Goal: Task Accomplishment & Management: Complete application form

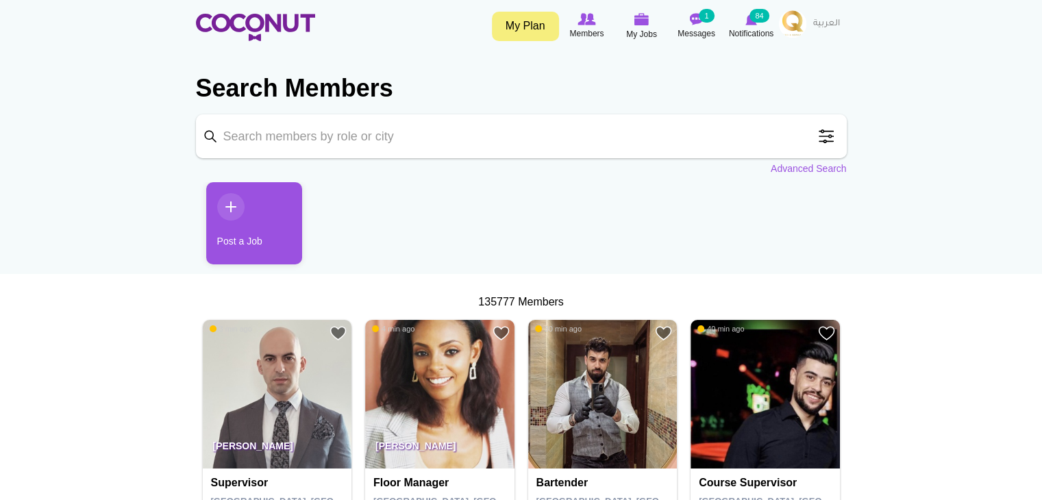
click at [229, 212] on link "Post a Job" at bounding box center [254, 223] width 96 height 82
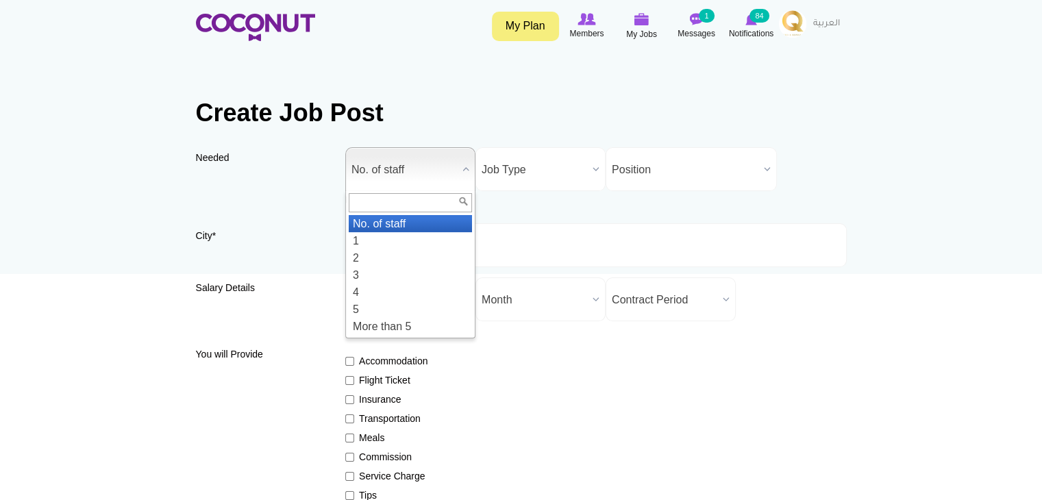
drag, startPoint x: 465, startPoint y: 169, endPoint x: 465, endPoint y: 177, distance: 8.2
click at [465, 170] on b at bounding box center [466, 169] width 18 height 42
click at [463, 173] on b at bounding box center [466, 169] width 18 height 42
click at [464, 164] on b at bounding box center [466, 169] width 18 height 42
click at [556, 377] on div "Accommodation Flight Ticket Insurance Transportation Meals Commission Service C…" at bounding box center [595, 458] width 501 height 232
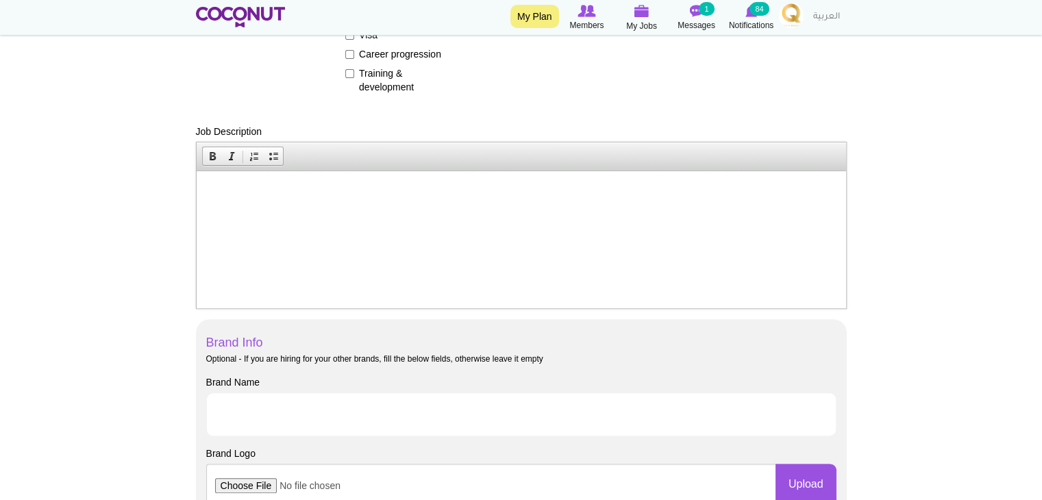
scroll to position [548, 0]
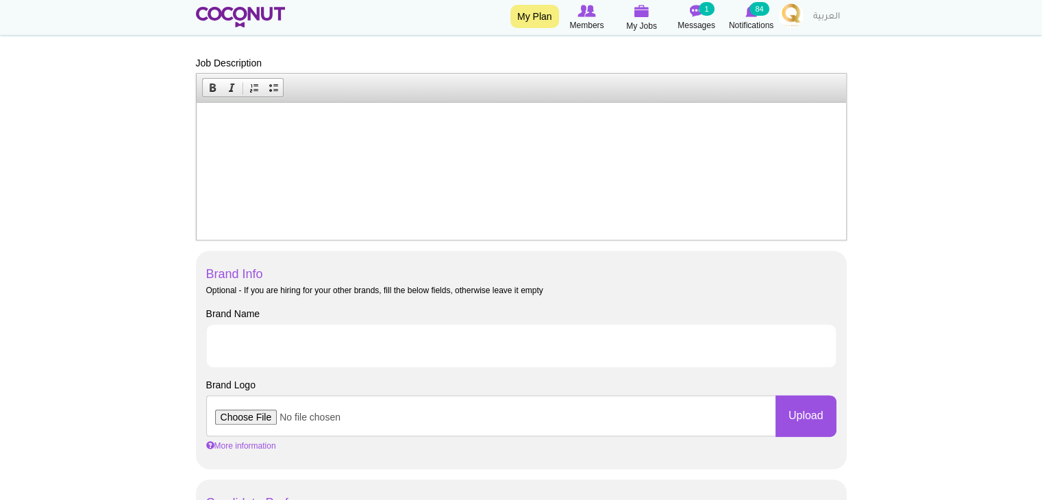
click at [362, 142] on html at bounding box center [520, 123] width 649 height 42
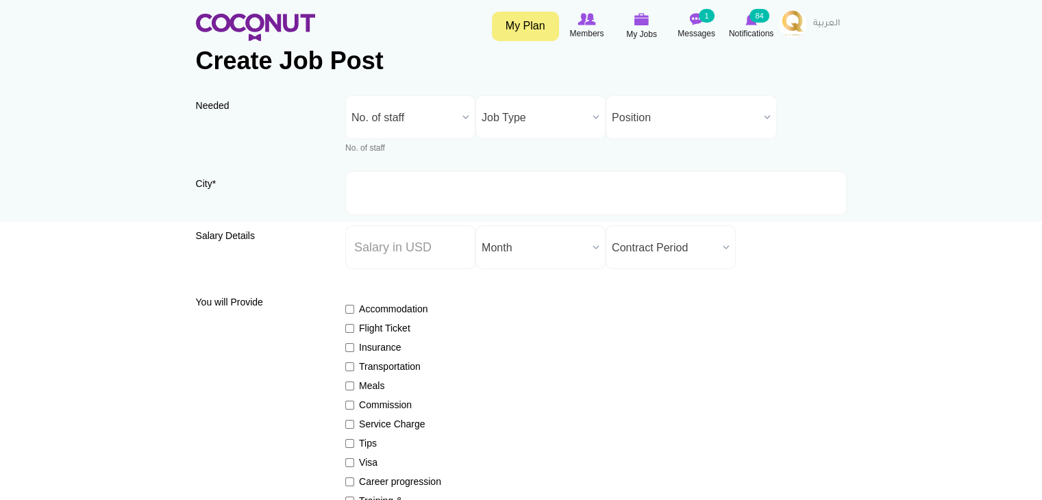
scroll to position [0, 0]
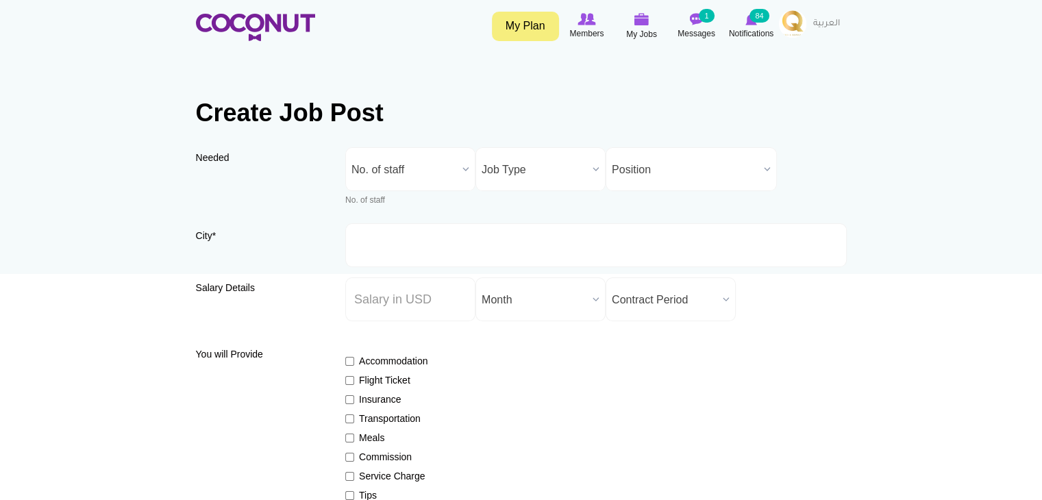
click at [590, 161] on b at bounding box center [596, 169] width 18 height 42
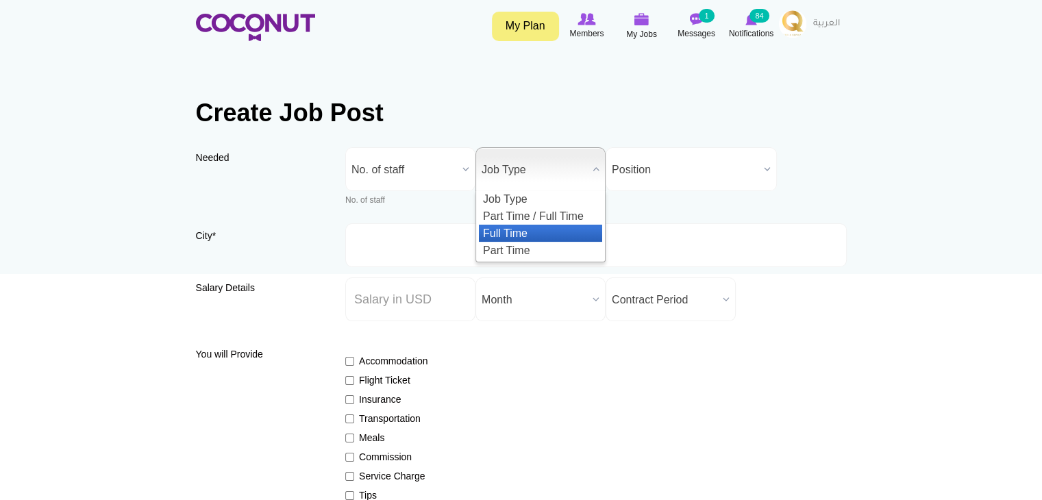
click at [516, 229] on li "Full Time" at bounding box center [540, 233] width 123 height 17
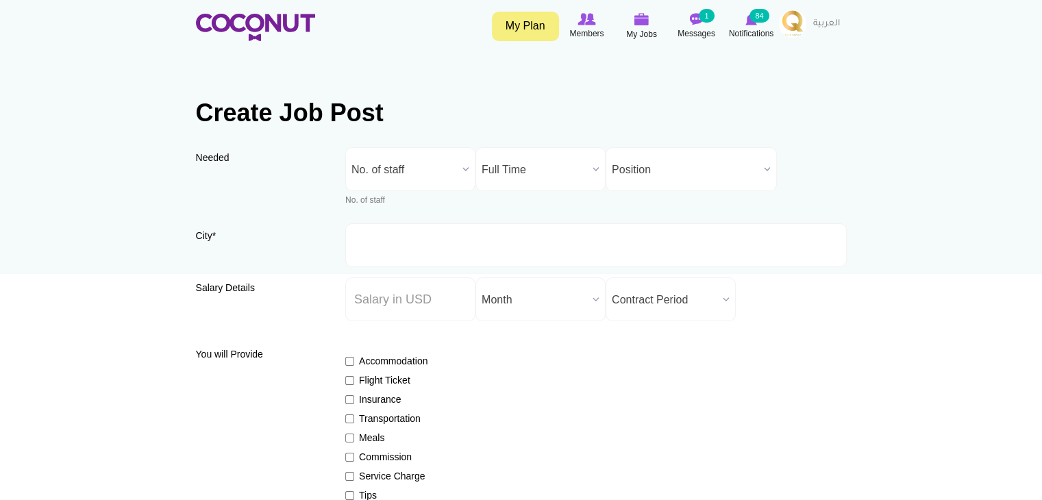
click at [756, 169] on span "Position" at bounding box center [685, 170] width 147 height 44
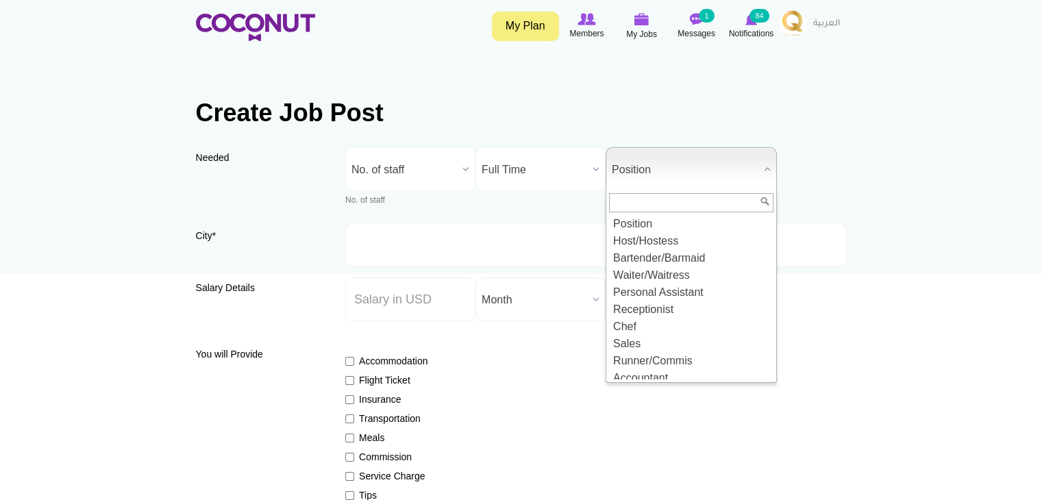
drag, startPoint x: 436, startPoint y: 159, endPoint x: 447, endPoint y: 162, distance: 12.1
click at [436, 160] on span "No. of staff" at bounding box center [403, 170] width 105 height 44
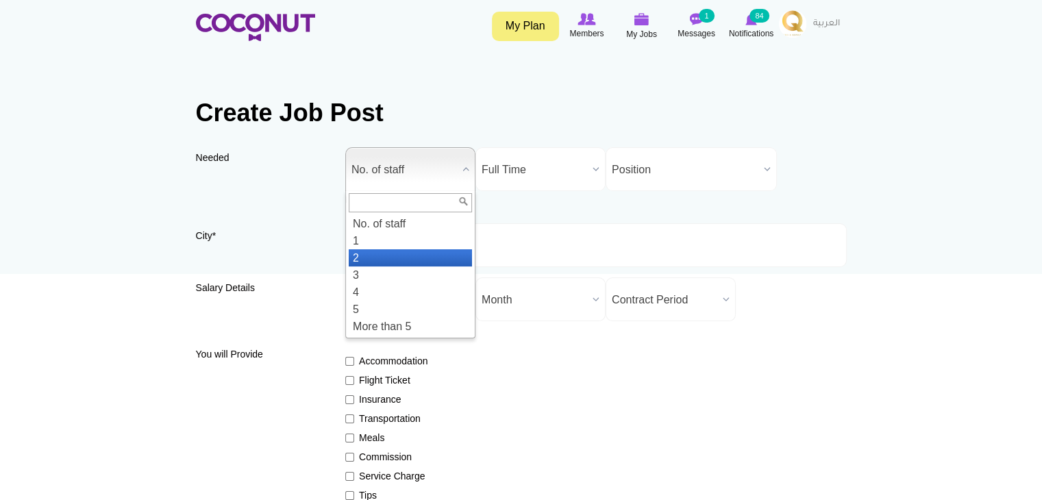
click at [389, 257] on li "2" at bounding box center [410, 257] width 123 height 17
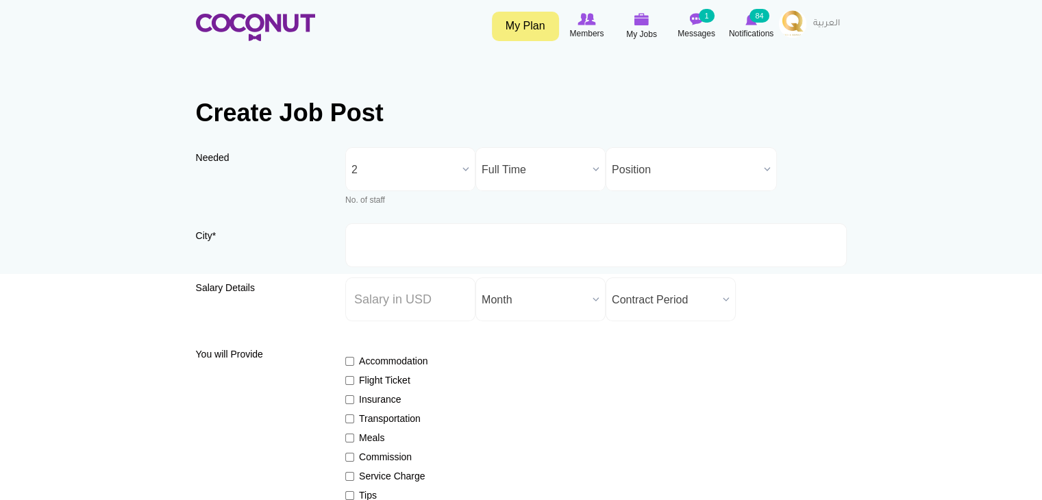
click at [765, 157] on b at bounding box center [767, 169] width 18 height 42
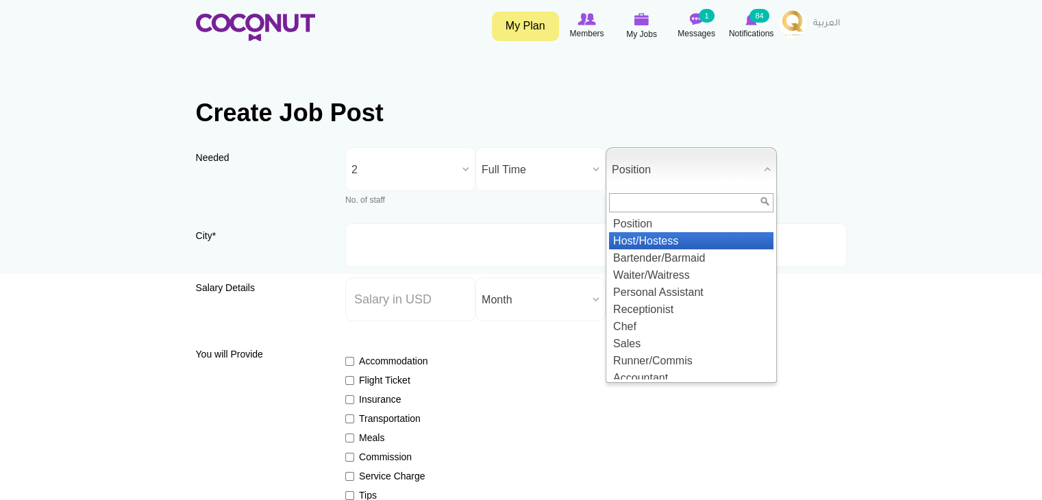
click at [671, 241] on li "Host/Hostess" at bounding box center [691, 240] width 164 height 17
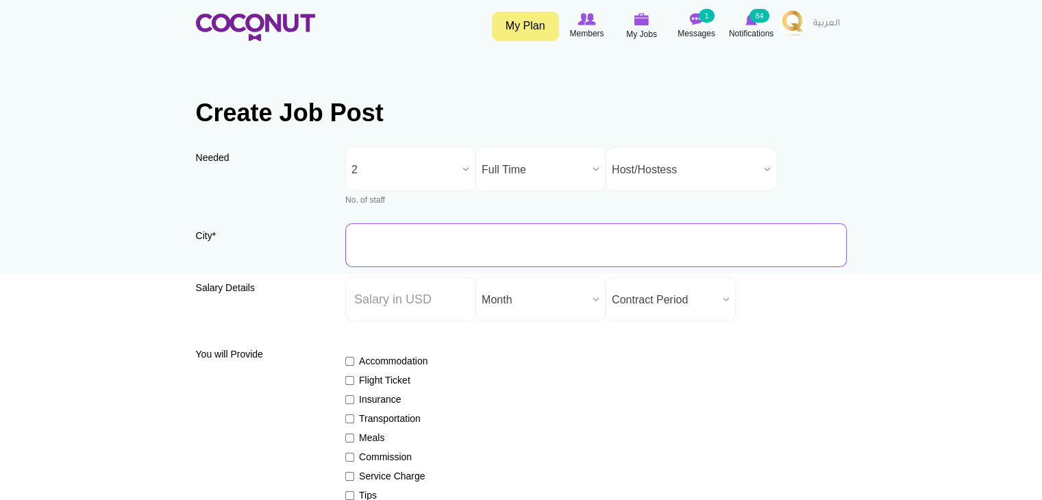
click at [377, 248] on input "City *" at bounding box center [595, 245] width 501 height 44
click at [386, 238] on input "City *" at bounding box center [595, 245] width 501 height 44
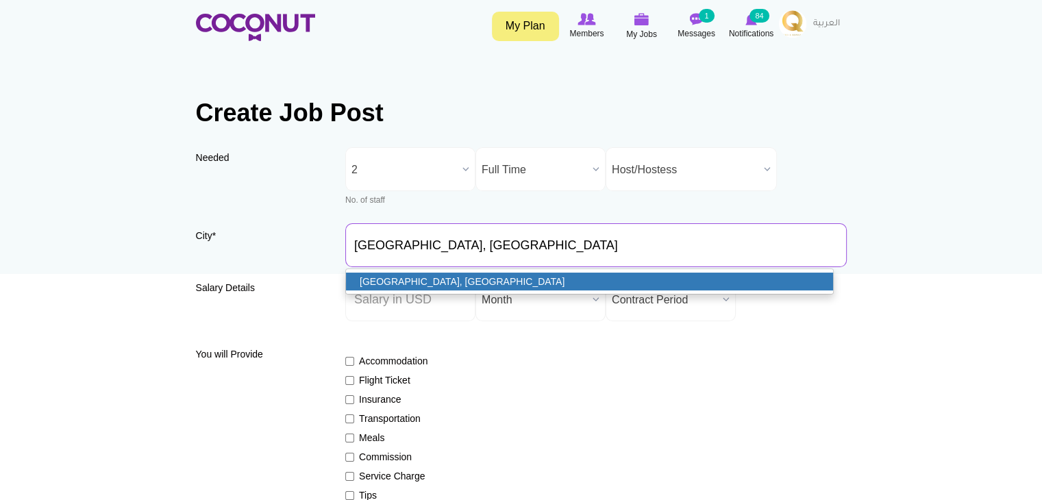
type input "Dubai, UAE"
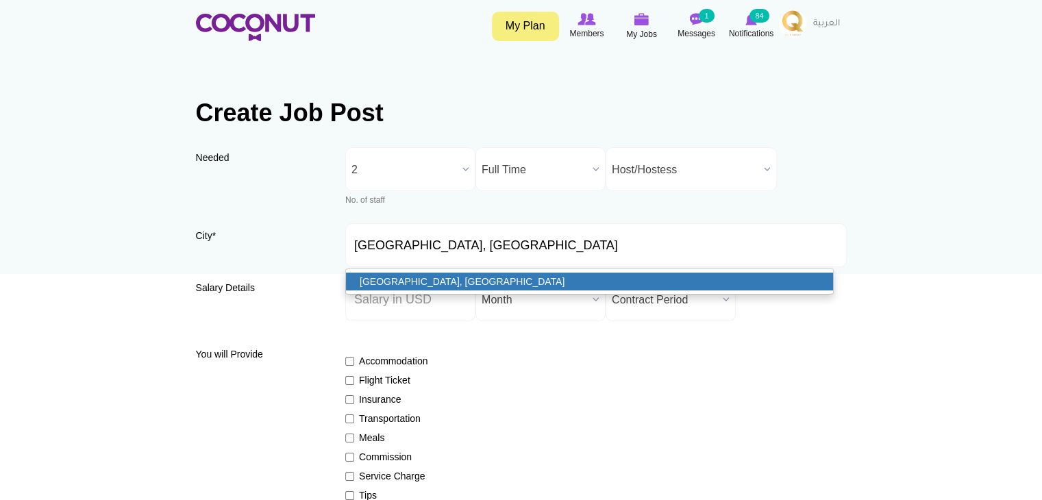
click at [471, 276] on link "Dubai, UAE" at bounding box center [589, 282] width 487 height 18
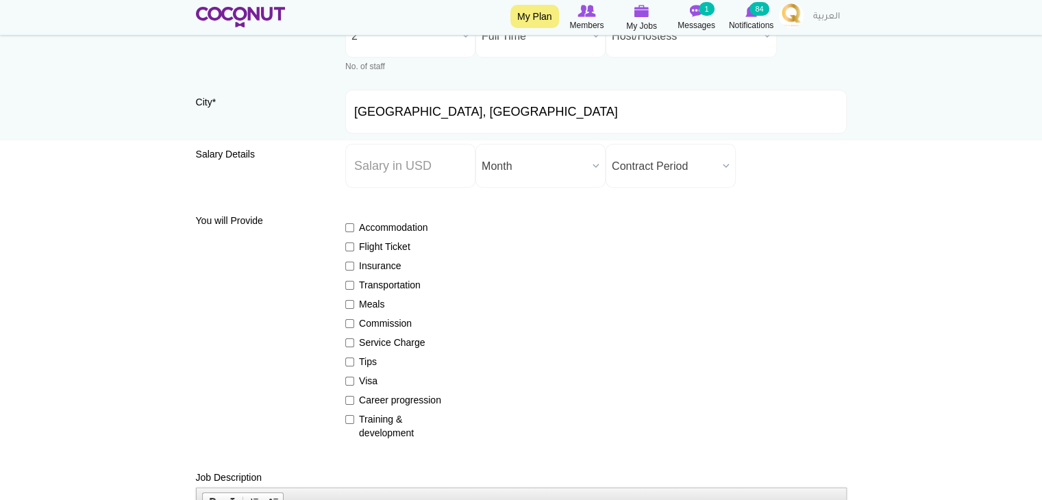
scroll to position [137, 0]
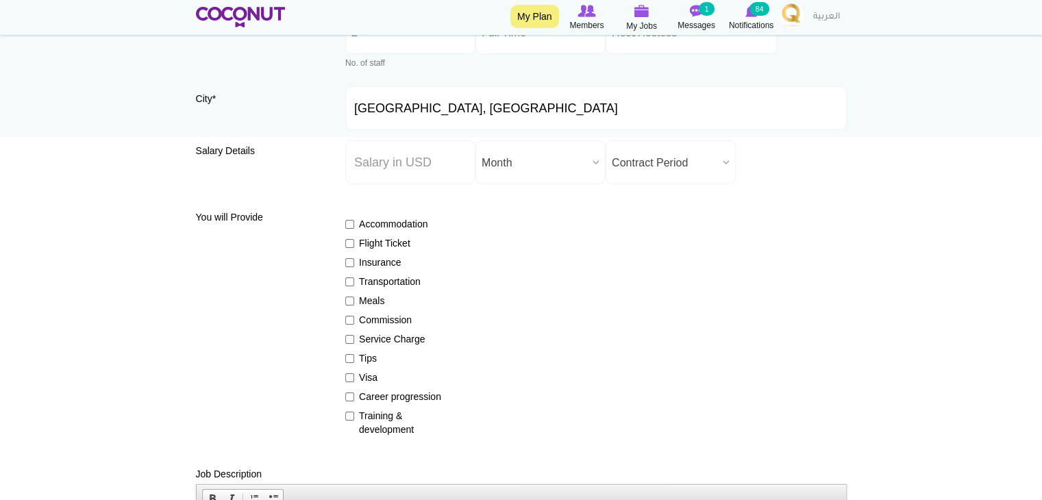
click at [727, 155] on b at bounding box center [726, 162] width 18 height 42
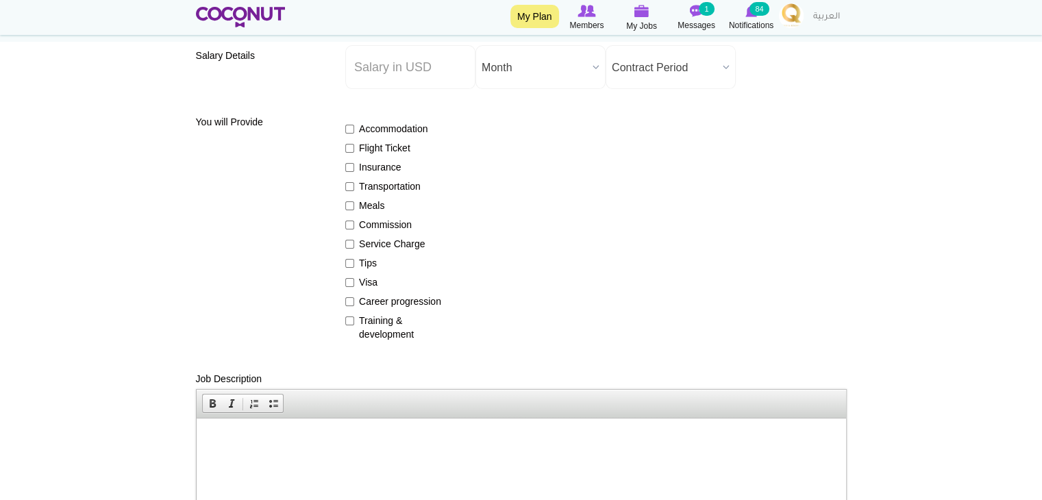
scroll to position [206, 0]
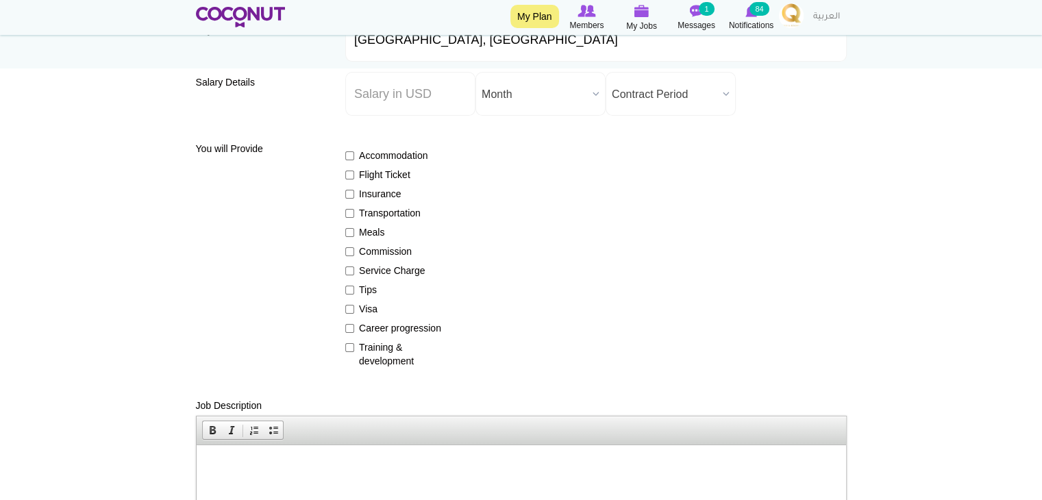
click at [354, 197] on label "Insurance" at bounding box center [395, 194] width 100 height 14
click at [354, 197] on input "Insurance" at bounding box center [349, 194] width 9 height 9
checkbox input "true"
click at [351, 311] on input "Visa" at bounding box center [349, 309] width 9 height 9
click at [349, 309] on input "Visa" at bounding box center [349, 309] width 9 height 9
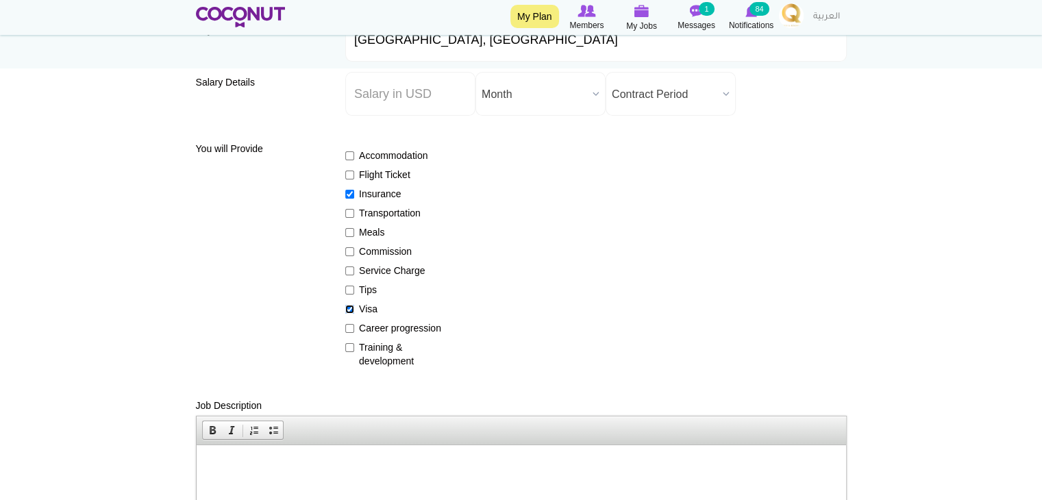
checkbox input "false"
click at [348, 193] on input "Insurance" at bounding box center [349, 194] width 9 height 9
checkbox input "false"
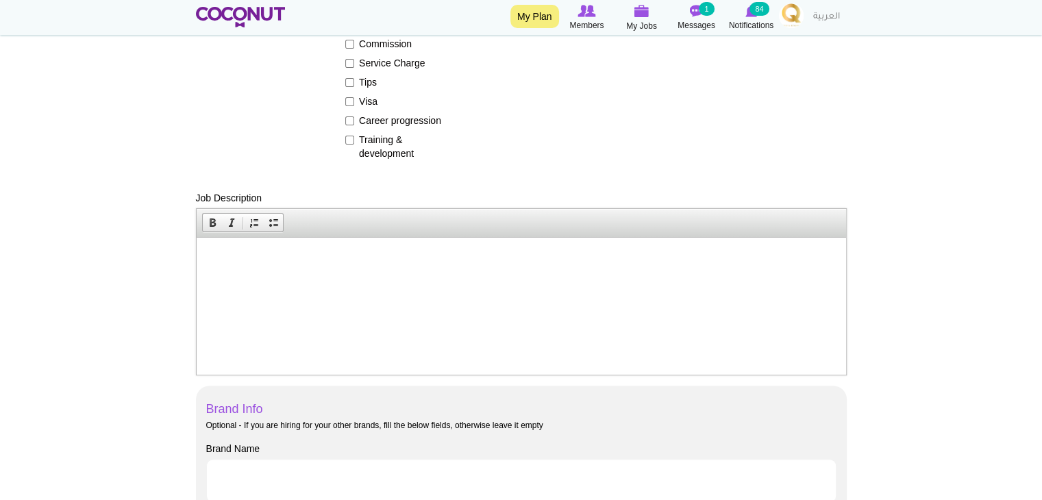
scroll to position [343, 0]
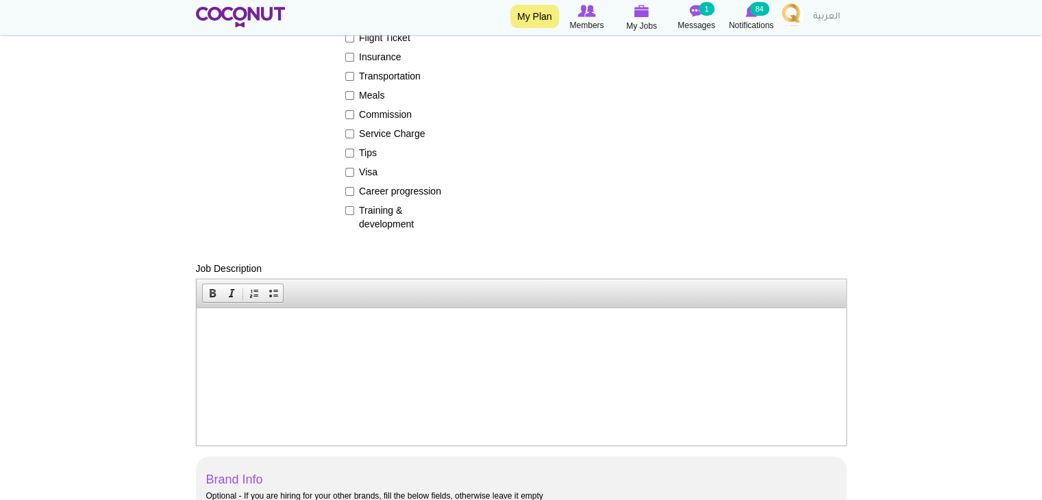
click at [251, 343] on html at bounding box center [520, 329] width 649 height 42
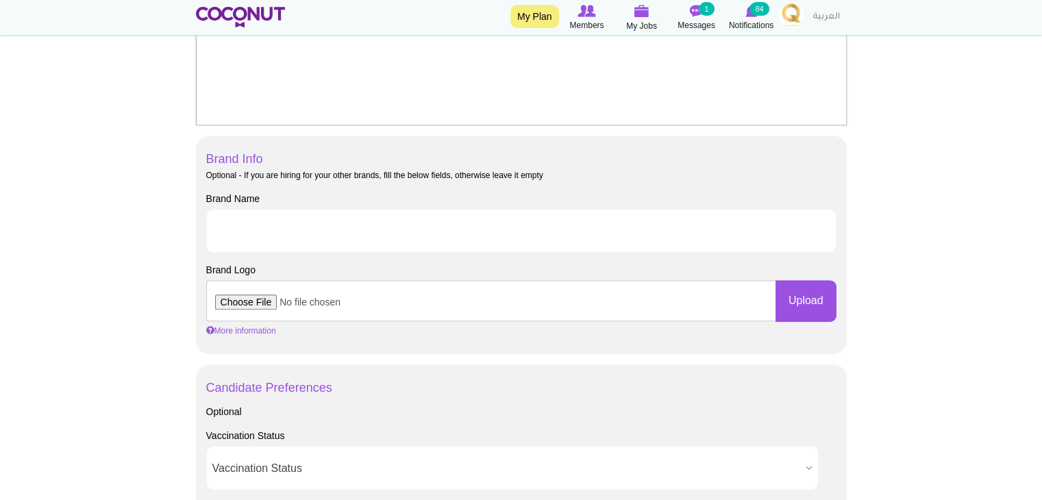
scroll to position [685, 0]
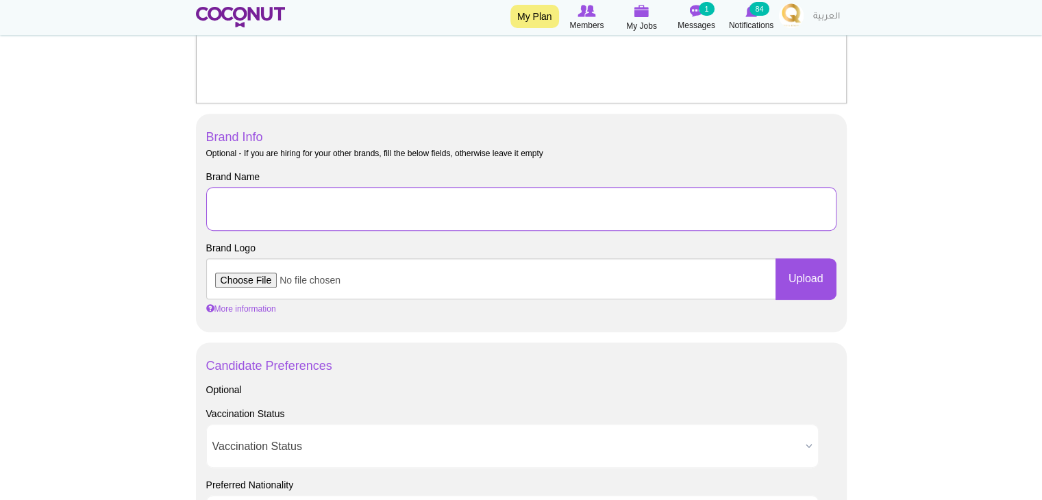
click at [314, 214] on input "Brand Name" at bounding box center [521, 209] width 630 height 44
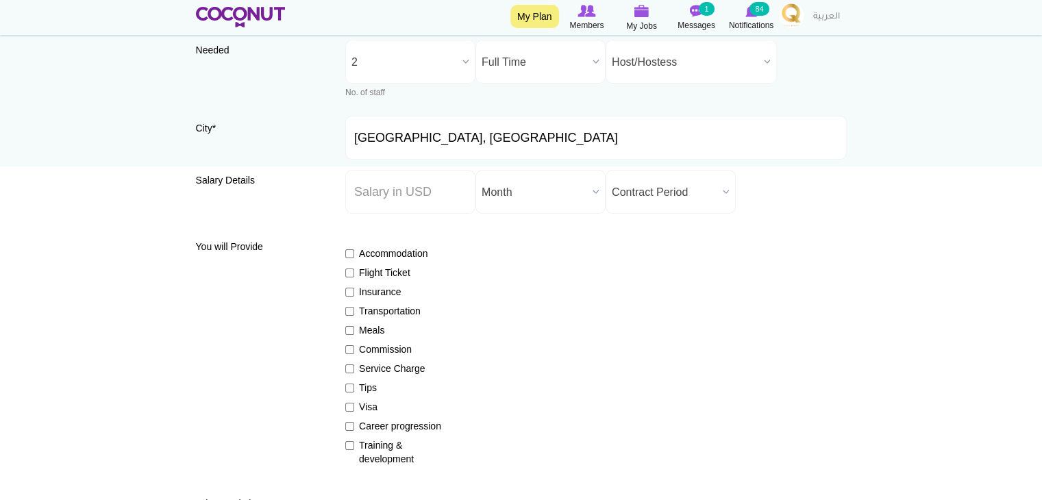
scroll to position [0, 0]
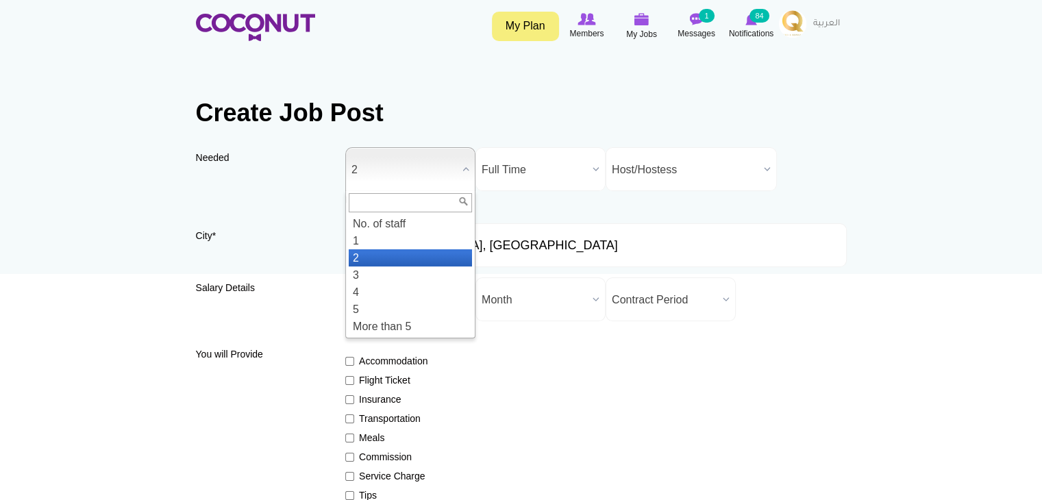
click at [458, 164] on b at bounding box center [466, 169] width 18 height 42
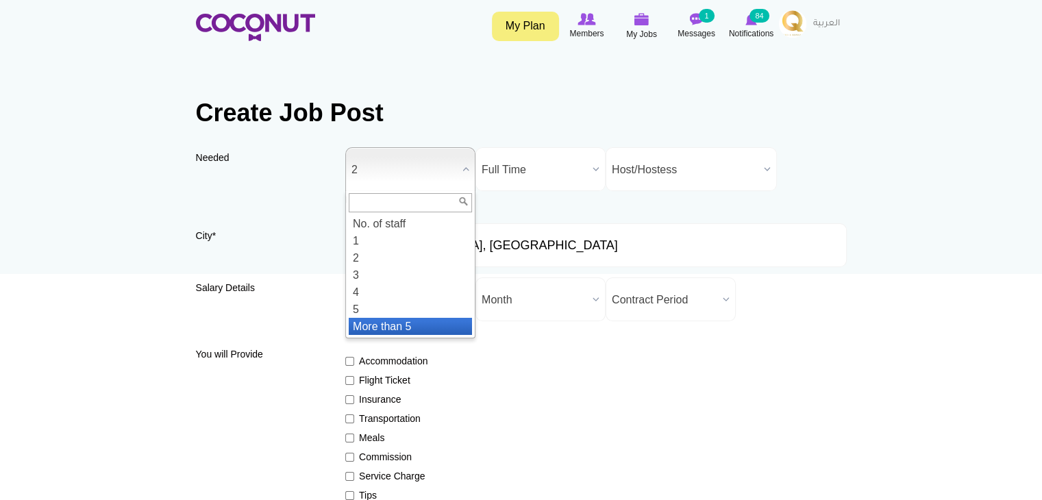
click at [390, 329] on li "More than 5" at bounding box center [410, 326] width 123 height 17
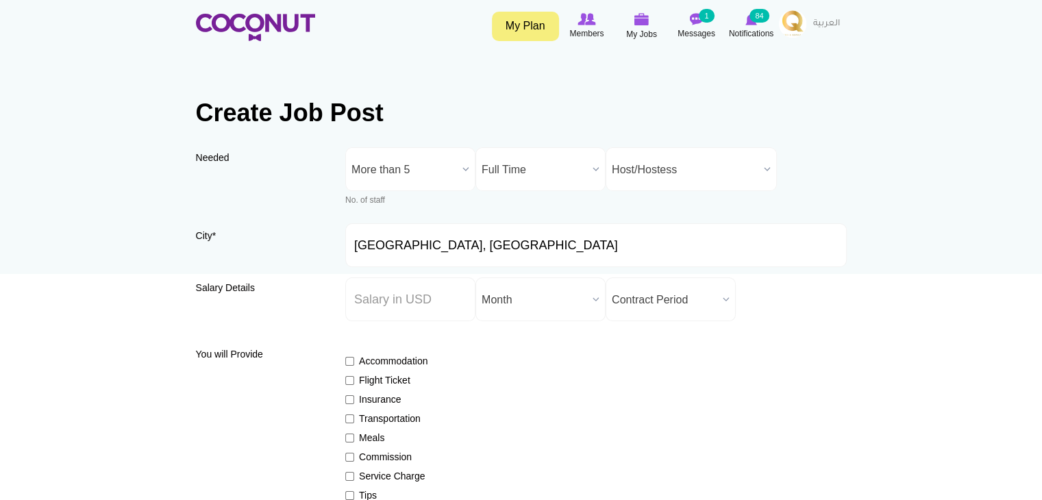
drag, startPoint x: 467, startPoint y: 162, endPoint x: 460, endPoint y: 179, distance: 17.8
click at [467, 162] on b at bounding box center [466, 169] width 18 height 42
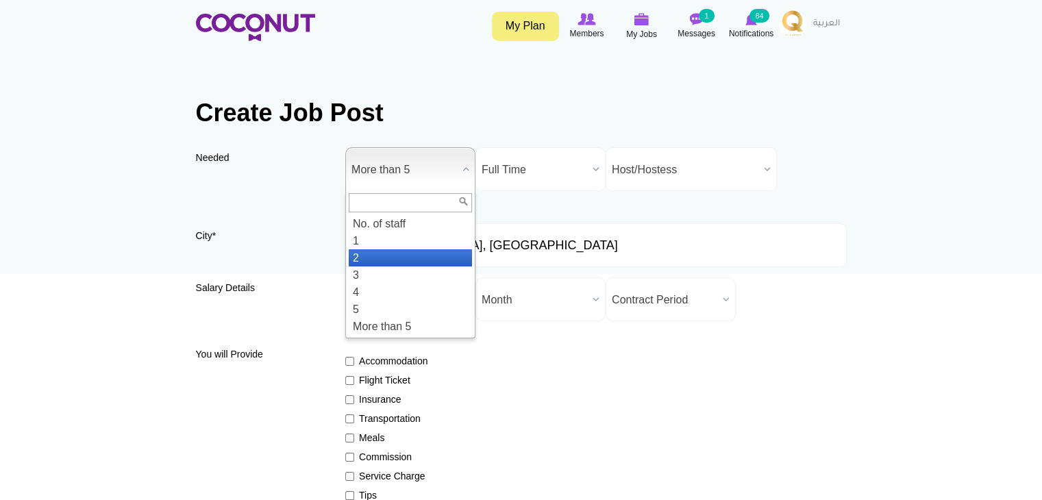
drag, startPoint x: 378, startPoint y: 258, endPoint x: 392, endPoint y: 258, distance: 13.7
click at [378, 259] on li "2" at bounding box center [410, 257] width 123 height 17
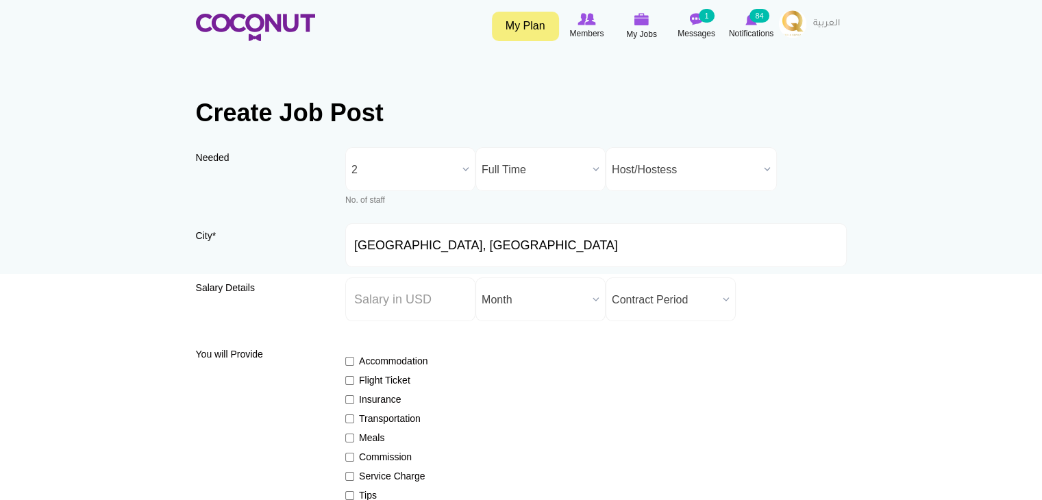
click at [464, 167] on b at bounding box center [466, 169] width 18 height 42
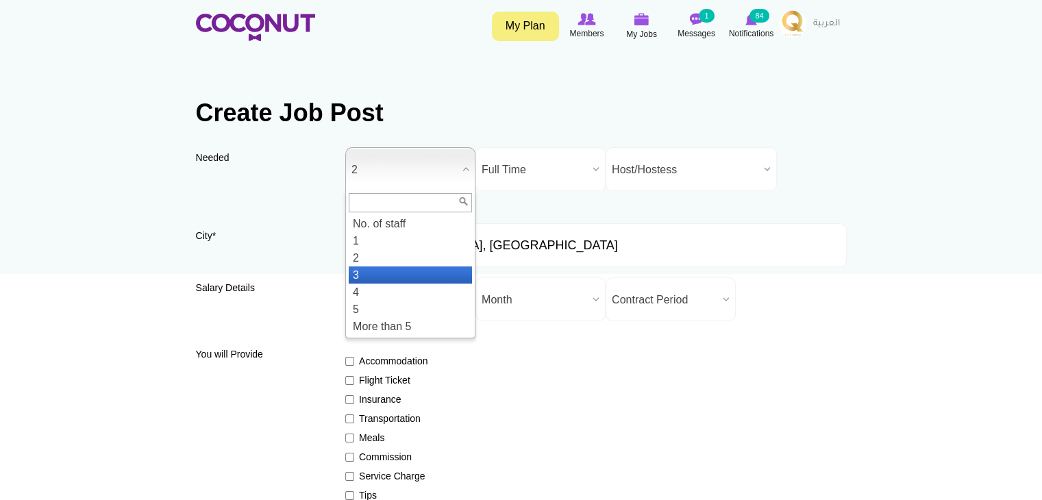
click at [370, 272] on li "3" at bounding box center [410, 274] width 123 height 17
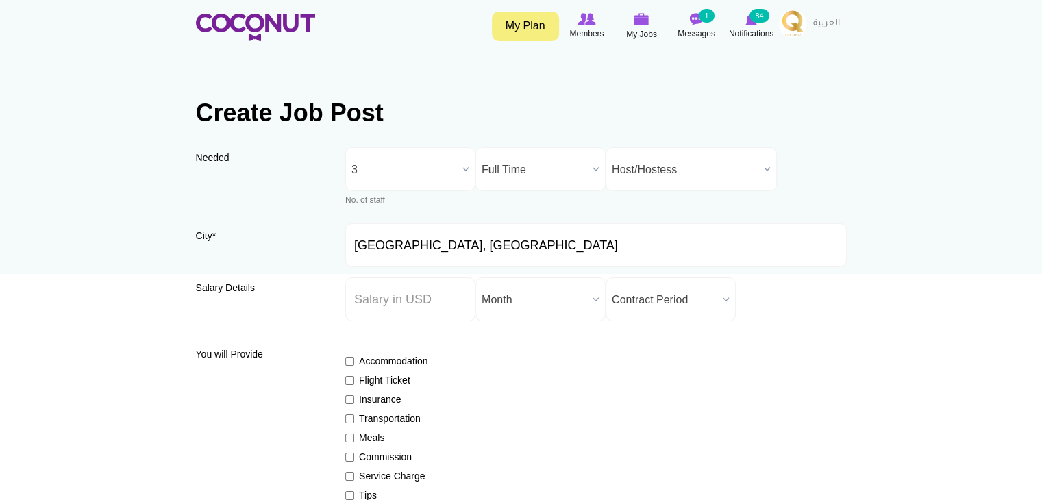
click at [710, 215] on div "Needed Needed * No. of staff 1 2 3 4 5 More than 5 3 No. of staff 1 2 3 4 5 Mor…" at bounding box center [521, 185] width 651 height 76
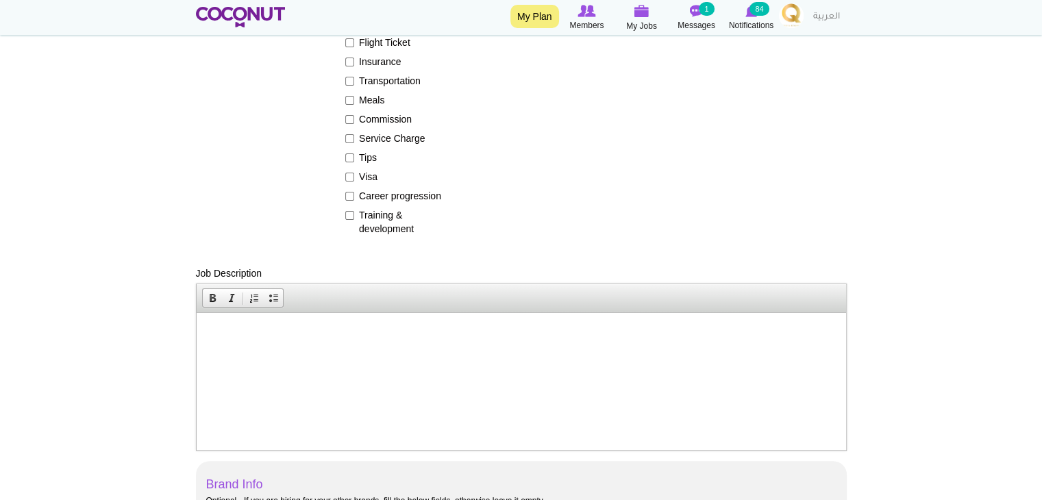
scroll to position [343, 0]
